Goal: Task Accomplishment & Management: Manage account settings

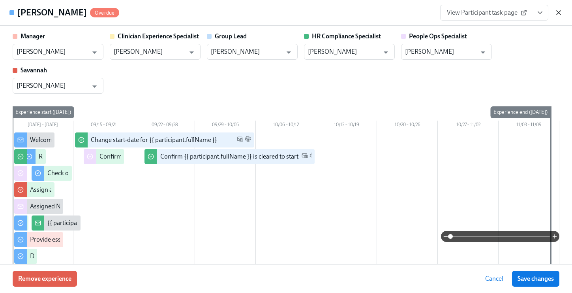
click at [559, 11] on icon "button" at bounding box center [559, 13] width 8 height 8
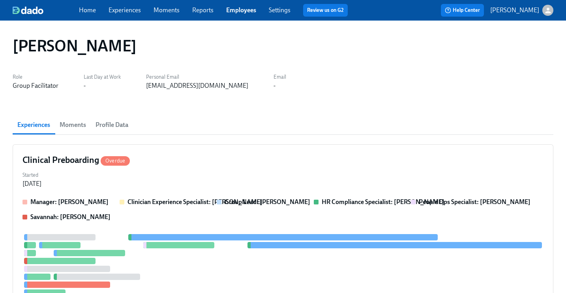
click at [236, 8] on link "Employees" at bounding box center [241, 10] width 30 height 8
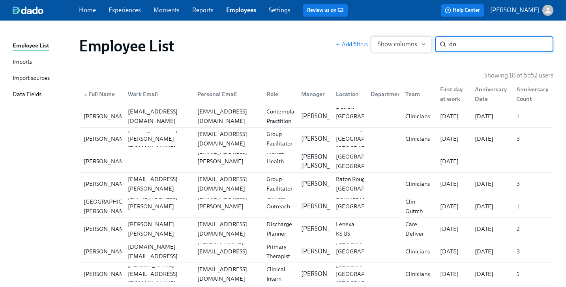
type input "d"
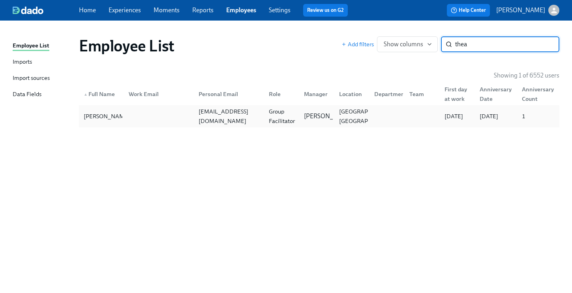
type input "thea"
click at [253, 116] on div "[EMAIL_ADDRESS][DOMAIN_NAME]" at bounding box center [228, 116] width 67 height 19
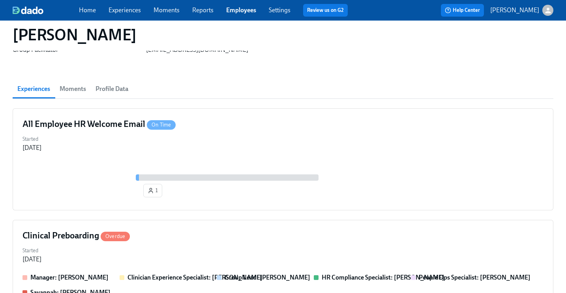
scroll to position [15, 0]
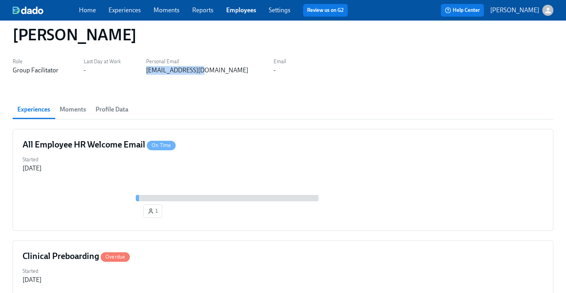
drag, startPoint x: 202, startPoint y: 71, endPoint x: 145, endPoint y: 72, distance: 56.9
click at [145, 72] on div "Role Group Facilitator Last Day at Work - Personal Email [EMAIL_ADDRESS][DOMAIN…" at bounding box center [283, 65] width 541 height 19
copy div "[EMAIL_ADDRESS][DOMAIN_NAME]"
click at [180, 256] on div "Clinical Preboarding Overdue" at bounding box center [283, 256] width 521 height 12
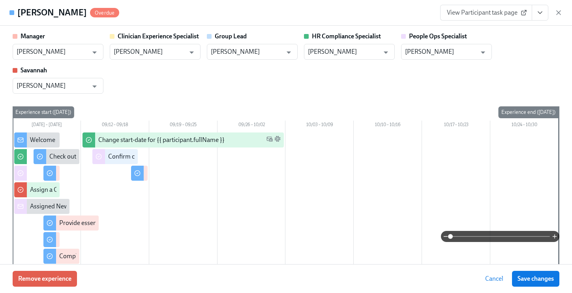
click at [498, 17] on link "View Participant task page" at bounding box center [486, 13] width 92 height 16
click at [559, 9] on icon "button" at bounding box center [559, 13] width 8 height 8
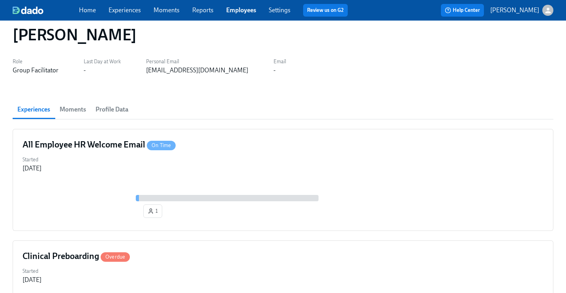
click at [238, 10] on link "Employees" at bounding box center [241, 10] width 30 height 8
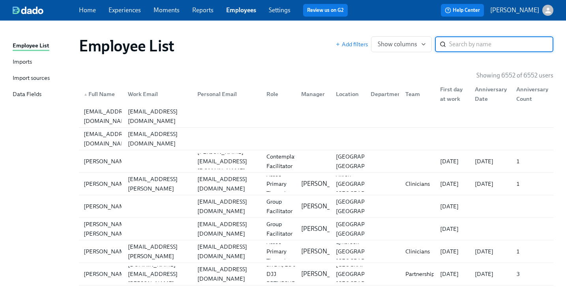
click at [460, 44] on input "search" at bounding box center [501, 44] width 104 height 16
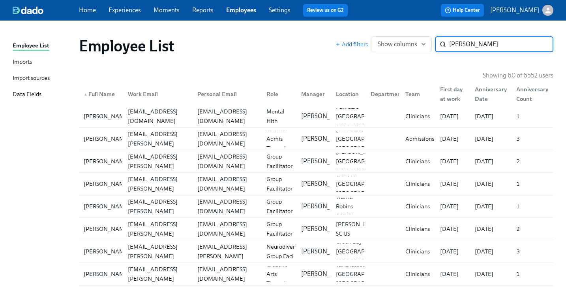
type input "[PERSON_NAME]"
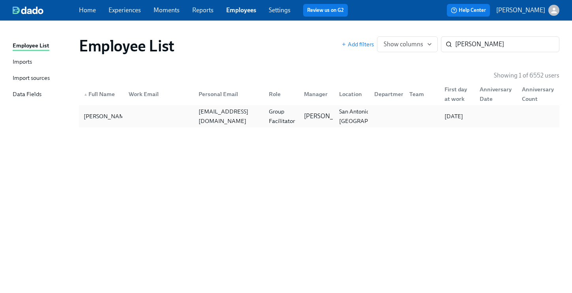
click at [216, 115] on div "[EMAIL_ADDRESS][DOMAIN_NAME]" at bounding box center [228, 116] width 67 height 19
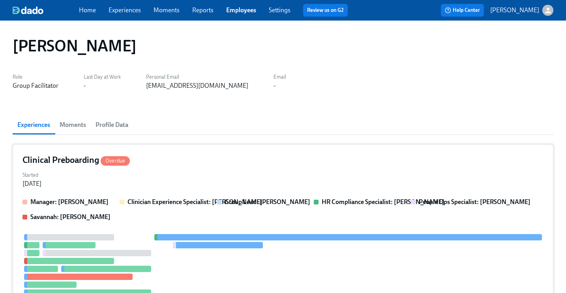
click at [266, 185] on div "Started [DATE]" at bounding box center [283, 178] width 521 height 19
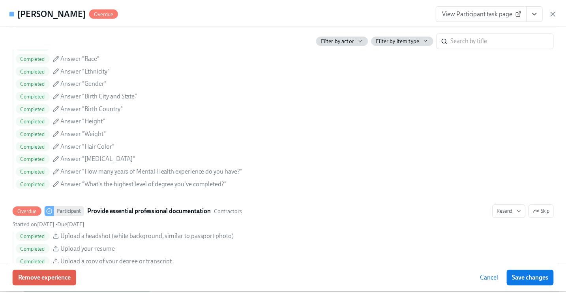
scroll to position [851, 0]
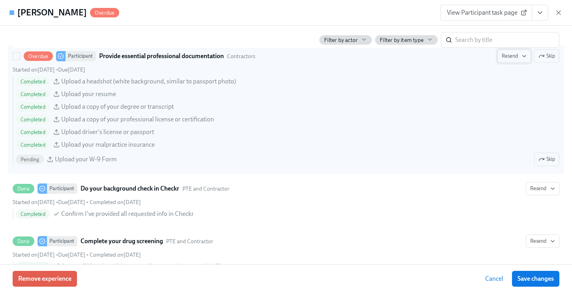
click at [503, 62] on button "Resend" at bounding box center [514, 55] width 34 height 13
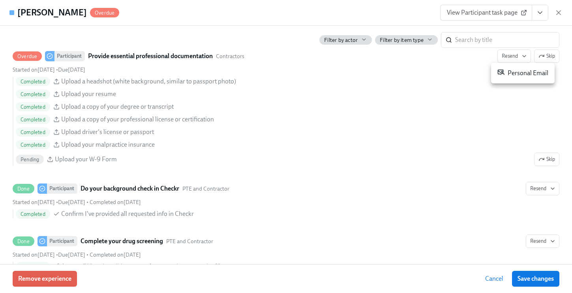
click at [507, 76] on div "Personal Email" at bounding box center [522, 72] width 51 height 9
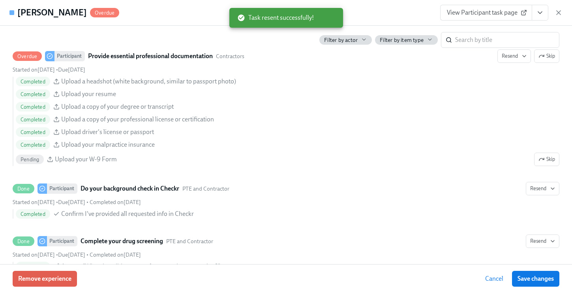
click at [537, 14] on icon "View task page" at bounding box center [540, 13] width 8 height 8
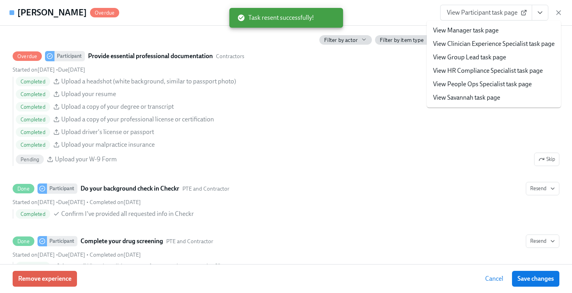
click at [494, 84] on link "View People Ops Specialist task page" at bounding box center [482, 84] width 99 height 9
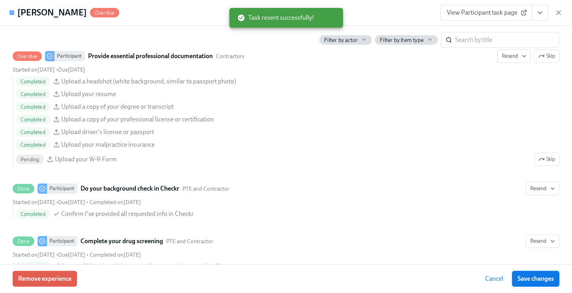
click at [521, 273] on button "Save changes" at bounding box center [535, 278] width 47 height 16
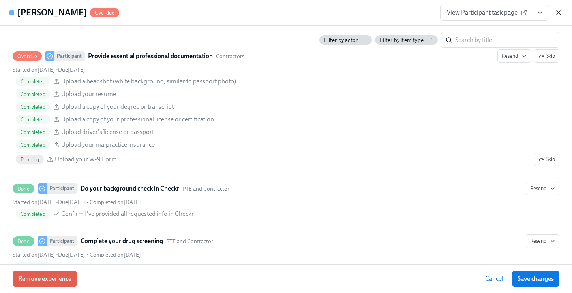
click at [557, 13] on icon "button" at bounding box center [559, 13] width 8 height 8
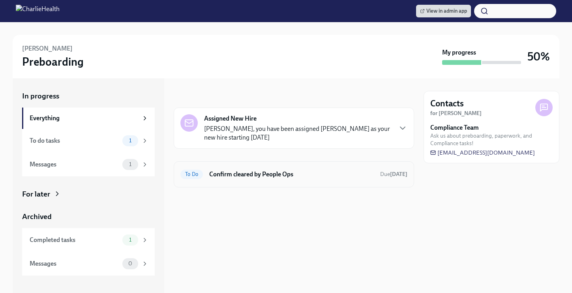
click at [276, 176] on h6 "Confirm cleared by People Ops" at bounding box center [291, 174] width 165 height 9
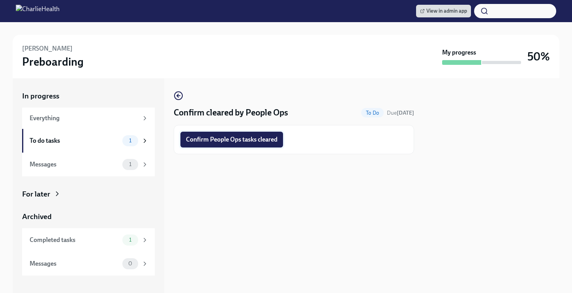
click at [256, 141] on span "Confirm People Ops tasks cleared" at bounding box center [232, 139] width 92 height 8
